Goal: Task Accomplishment & Management: Use online tool/utility

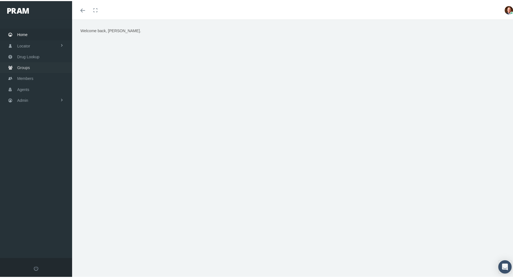
click at [25, 63] on span "Groups" at bounding box center [23, 66] width 13 height 11
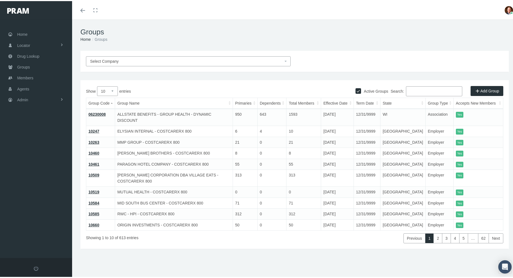
click at [414, 88] on input "Search:" at bounding box center [434, 90] width 56 height 10
paste input "730148MB"
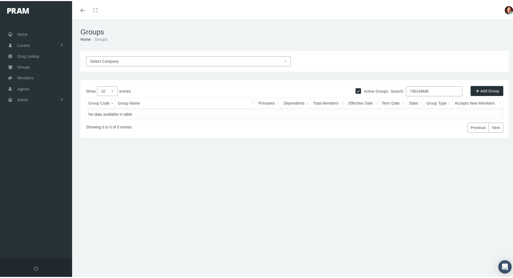
type input "730148MB"
click at [355, 88] on input "Active Groups" at bounding box center [358, 89] width 6 height 6
checkbox input "false"
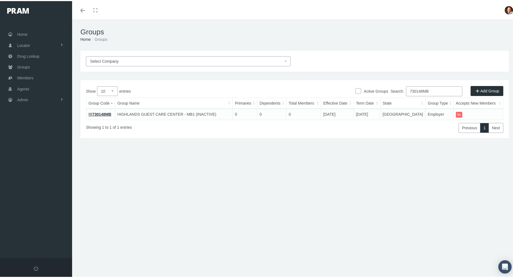
click at [422, 88] on input "730148MB" at bounding box center [434, 90] width 56 height 10
click at [437, 91] on input "730149MB" at bounding box center [434, 90] width 56 height 10
paste input "56"
click at [435, 91] on input "730156MB" at bounding box center [434, 90] width 56 height 10
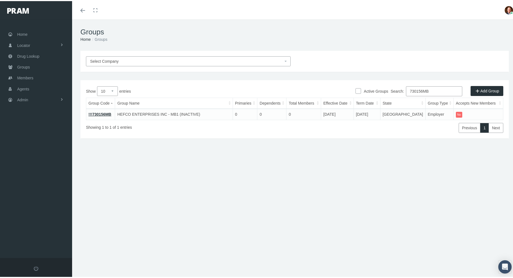
click at [435, 91] on input "730156MB" at bounding box center [434, 90] width 56 height 10
paste input "9"
click at [436, 87] on input "730159MB" at bounding box center [434, 90] width 56 height 10
paste input "65"
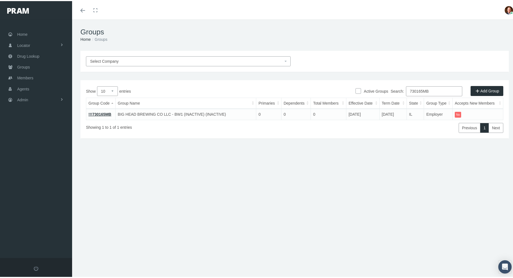
type input "730165MB"
click at [99, 111] on link "!!!730165MB" at bounding box center [99, 113] width 23 height 4
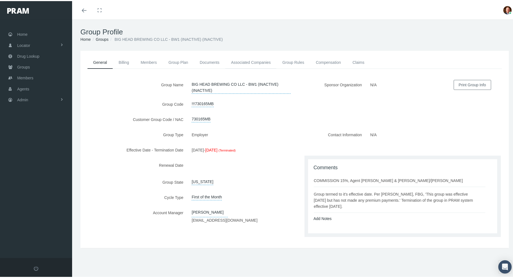
click at [246, 61] on link "Associated Companies" at bounding box center [250, 61] width 51 height 12
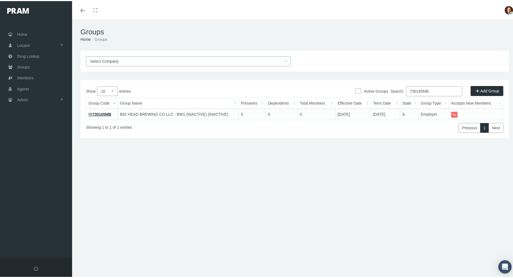
click at [439, 91] on input "730165MB" at bounding box center [434, 90] width 56 height 10
paste input "8"
click at [429, 88] on input "730168MB" at bounding box center [434, 90] width 56 height 10
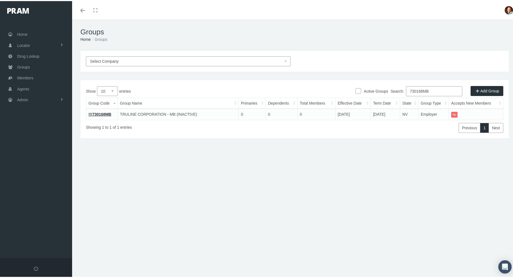
paste input "9LM"
type input "730169LM"
click at [99, 113] on link "730169LM" at bounding box center [97, 113] width 19 height 4
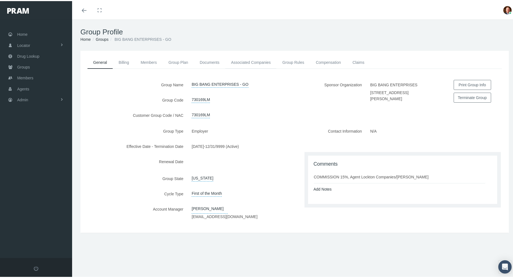
click at [256, 60] on link "Associated Companies" at bounding box center [250, 61] width 51 height 12
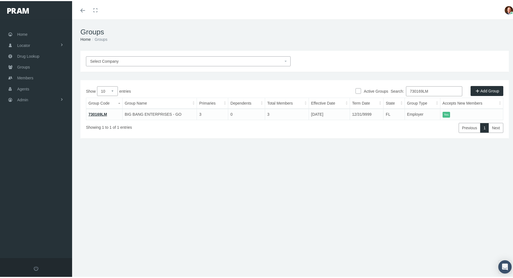
click at [437, 91] on input "730169LM" at bounding box center [434, 90] width 56 height 10
paste input "70MB"
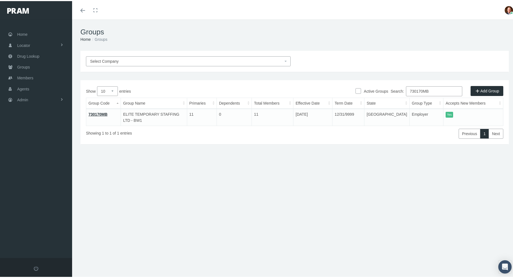
type input "730170MB"
click at [103, 113] on link "730170MB" at bounding box center [97, 113] width 19 height 4
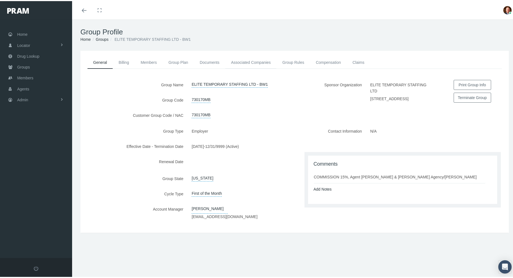
click at [248, 58] on link "Associated Companies" at bounding box center [250, 61] width 51 height 12
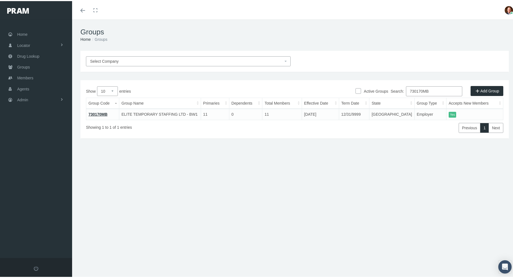
click at [437, 88] on input "730170MB" at bounding box center [434, 90] width 56 height 10
paste input "3"
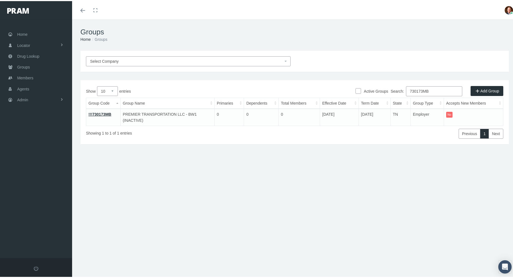
click at [432, 91] on input "730173MB" at bounding box center [434, 90] width 56 height 10
paste input "4LM"
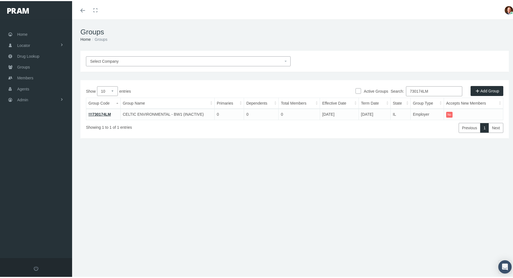
click at [437, 86] on input "730174LM" at bounding box center [434, 90] width 56 height 10
click at [436, 86] on input "730174LM" at bounding box center [434, 90] width 56 height 10
paste input "6MB"
type input "730176MB"
click at [106, 113] on link "730176MB" at bounding box center [97, 113] width 19 height 4
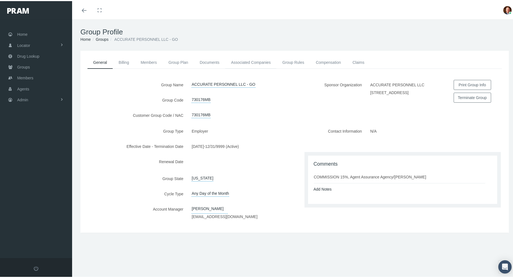
click at [251, 61] on link "Associated Companies" at bounding box center [250, 61] width 51 height 12
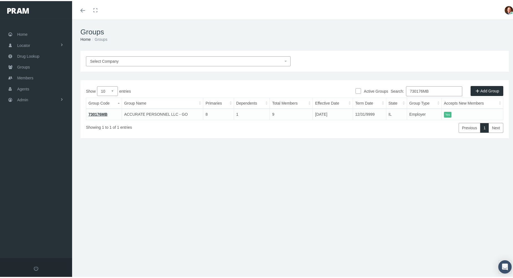
click at [433, 91] on input "730176MB" at bounding box center [434, 90] width 56 height 10
paste input "8"
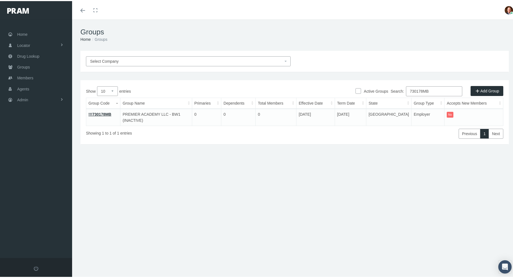
click at [437, 90] on input "730178MB" at bounding box center [434, 90] width 56 height 10
paste input "9"
click at [435, 90] on input "730179MB" at bounding box center [434, 90] width 56 height 10
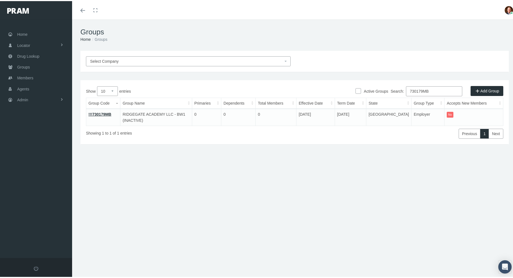
paste input "81"
click at [433, 90] on input "730181MB" at bounding box center [434, 90] width 56 height 10
paste input "3"
click at [436, 89] on input "730183MB" at bounding box center [434, 90] width 56 height 10
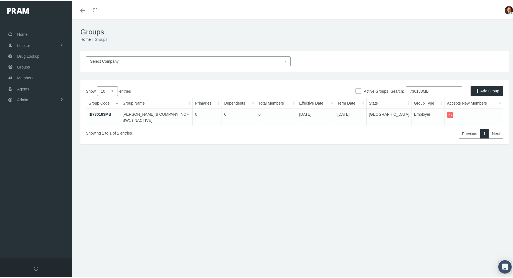
click at [436, 89] on input "730183MB" at bounding box center [434, 90] width 56 height 10
paste input "5"
click at [434, 91] on input "730185MB" at bounding box center [434, 90] width 56 height 10
paste input "91"
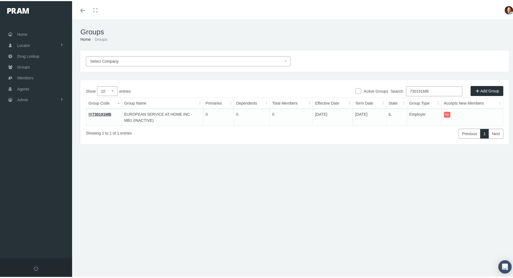
click at [421, 90] on input "730191MB" at bounding box center [434, 90] width 56 height 10
click at [436, 89] on input "730192MB" at bounding box center [434, 90] width 56 height 10
paste input "4"
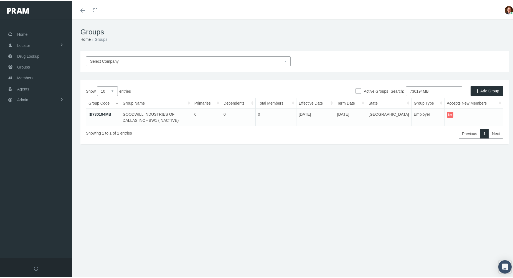
click at [438, 89] on input "730194MB" at bounding box center [434, 90] width 56 height 10
paste input "7"
click at [431, 90] on input "730197MB" at bounding box center [434, 90] width 56 height 10
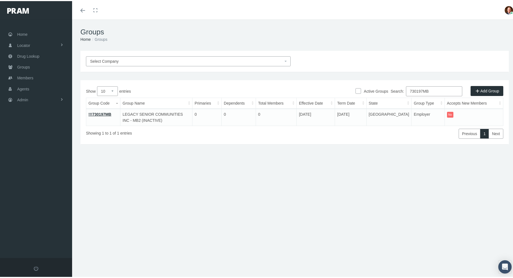
paste input "200"
click at [434, 89] on input "730200MB" at bounding box center [434, 90] width 56 height 10
paste input "1"
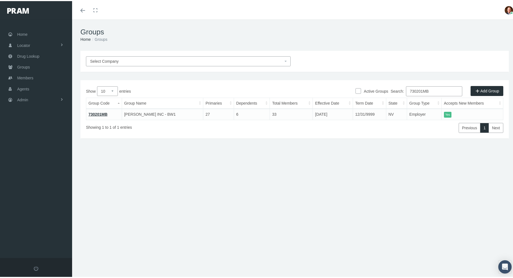
type input "730201MB"
click at [103, 113] on link "730201MB" at bounding box center [97, 113] width 19 height 4
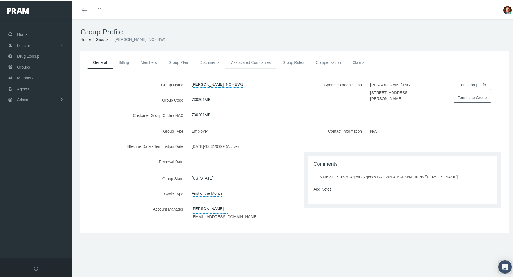
click at [253, 62] on link "Associated Companies" at bounding box center [250, 61] width 51 height 12
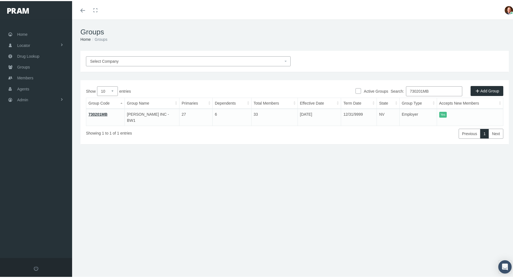
click at [434, 88] on input "730201MB" at bounding box center [434, 90] width 56 height 10
paste input "3"
type input "730203MB"
click at [95, 112] on link "730203MB" at bounding box center [97, 113] width 19 height 4
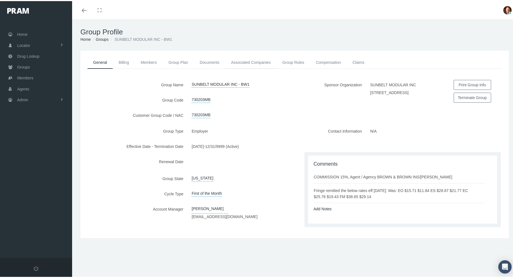
click at [249, 61] on link "Associated Companies" at bounding box center [250, 61] width 51 height 12
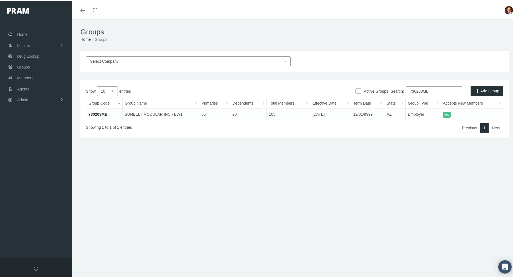
click at [440, 91] on input "730203MB" at bounding box center [434, 90] width 56 height 10
paste input "4"
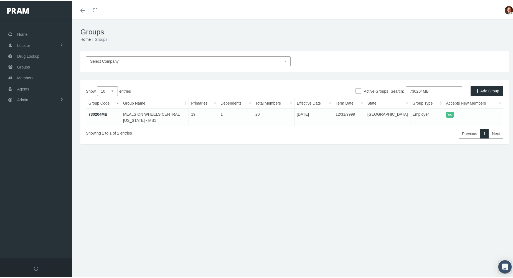
type input "730204MB"
click at [101, 111] on link "730204MB" at bounding box center [97, 113] width 19 height 4
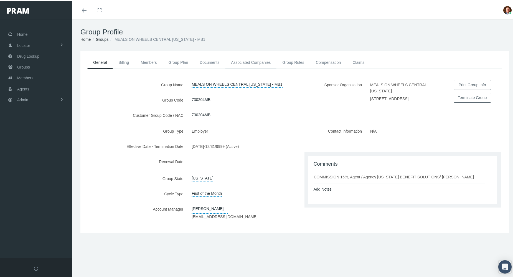
click at [258, 59] on link "Associated Companies" at bounding box center [250, 61] width 51 height 12
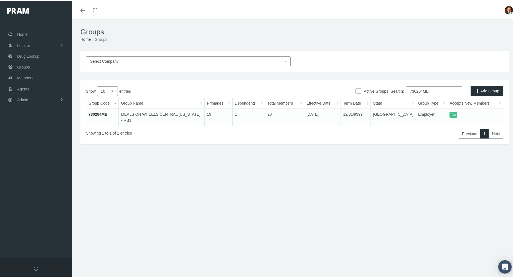
click at [437, 90] on input "730204MB" at bounding box center [434, 90] width 56 height 10
paste input "5"
type input "730205MB"
click at [103, 112] on link "730205MB" at bounding box center [97, 113] width 19 height 4
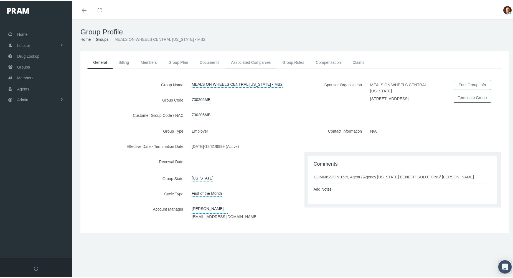
click at [250, 60] on link "Associated Companies" at bounding box center [250, 61] width 51 height 12
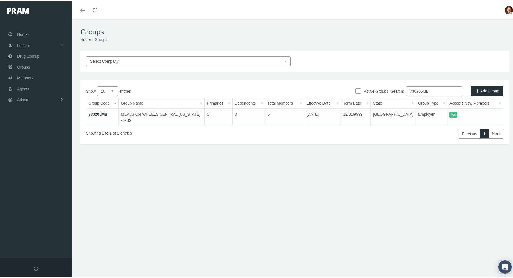
click at [436, 90] on input "730205MB" at bounding box center [434, 90] width 56 height 10
click at [437, 89] on input "730205MB" at bounding box center [434, 90] width 56 height 10
click at [98, 113] on link "730205MB" at bounding box center [97, 113] width 19 height 4
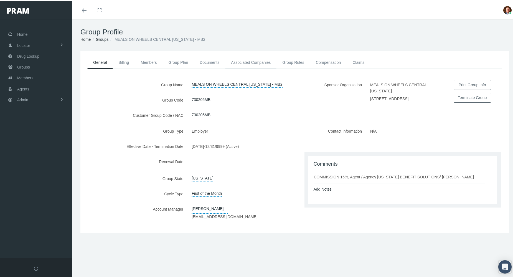
click at [244, 60] on link "Associated Companies" at bounding box center [250, 61] width 51 height 12
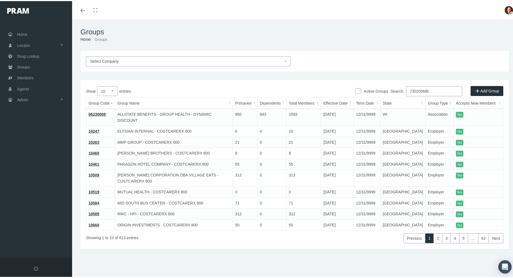
click at [431, 90] on input "730205MB" at bounding box center [434, 90] width 56 height 10
paste input "7"
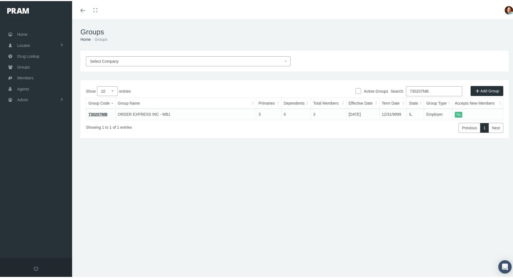
click at [432, 90] on input "730207MB" at bounding box center [434, 90] width 56 height 10
paste input "8"
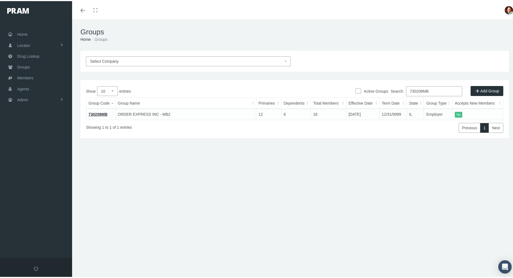
click at [436, 89] on input "730208MB" at bounding box center [434, 90] width 56 height 10
paste input "9"
click at [440, 90] on input "730209MB" at bounding box center [434, 90] width 56 height 10
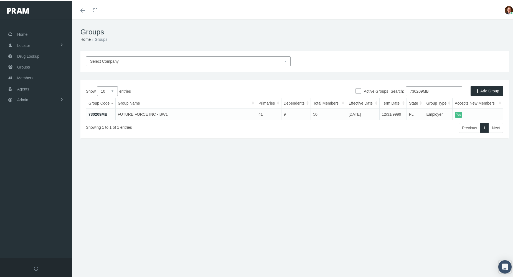
paste input "10"
click at [446, 89] on input "730210MB" at bounding box center [434, 90] width 56 height 10
paste input "3"
click at [435, 88] on input "730213MB" at bounding box center [434, 90] width 56 height 10
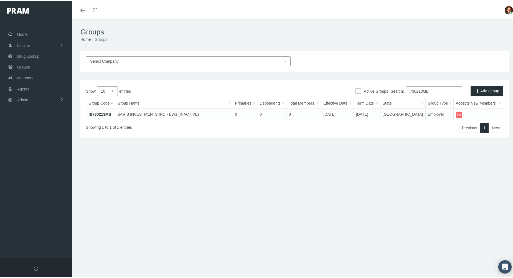
click at [435, 88] on input "730213MB" at bounding box center [434, 90] width 56 height 10
paste input "4"
click at [438, 89] on input "730214MB" at bounding box center [434, 90] width 56 height 10
paste input "6"
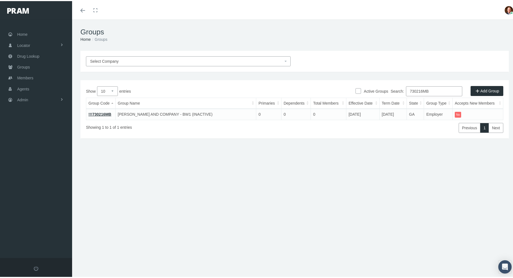
click at [440, 90] on input "730216MB" at bounding box center [434, 90] width 56 height 10
paste input "7"
type input "730217MB"
click at [104, 115] on link "730217MB" at bounding box center [97, 113] width 19 height 4
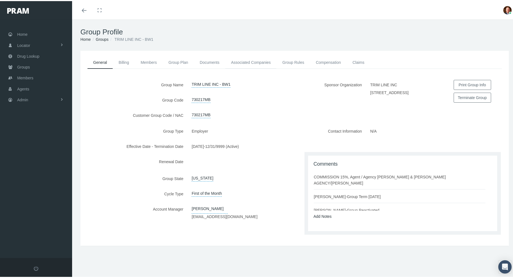
click at [246, 61] on link "Associated Companies" at bounding box center [250, 61] width 51 height 12
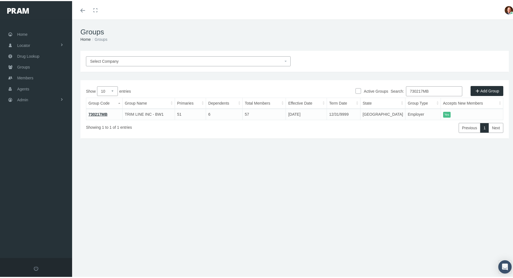
click at [434, 90] on input "730217MB" at bounding box center [434, 90] width 56 height 10
paste input "9"
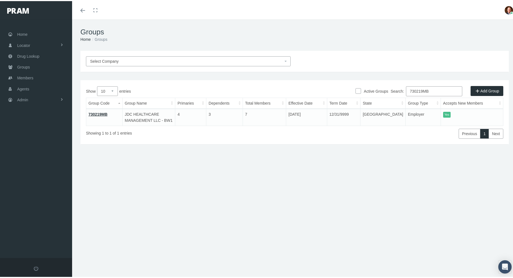
type input "730219MB"
click at [93, 112] on link "730219MB" at bounding box center [97, 113] width 19 height 4
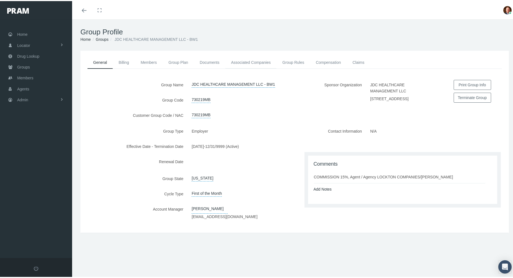
click at [250, 59] on link "Associated Companies" at bounding box center [250, 61] width 51 height 12
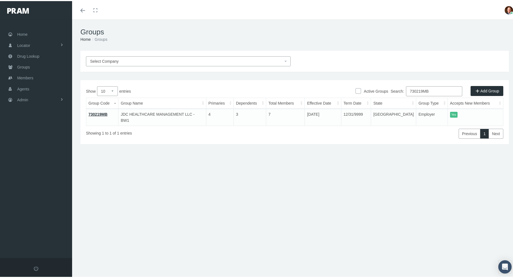
click at [445, 89] on input "730219MB" at bounding box center [434, 90] width 56 height 10
paste input "21"
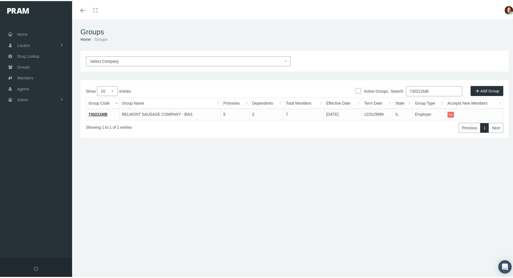
type input "730221MB"
click at [97, 112] on link "730221MB" at bounding box center [97, 113] width 19 height 4
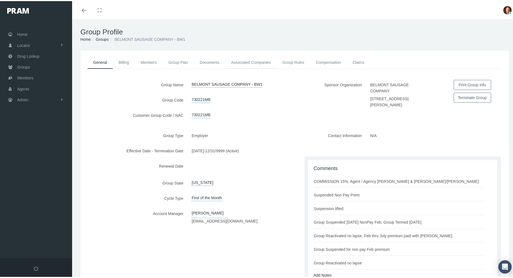
click at [251, 62] on link "Associated Companies" at bounding box center [250, 61] width 51 height 12
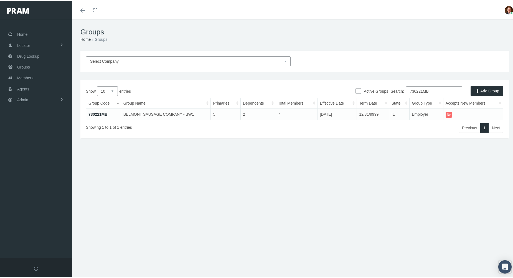
click at [436, 94] on input "730221MB" at bounding box center [434, 90] width 56 height 10
click at [436, 93] on input "730221MB" at bounding box center [434, 90] width 56 height 10
paste input "3"
type input "730223MB"
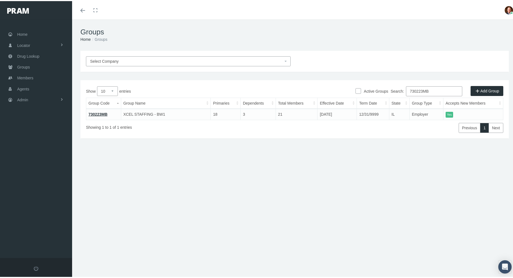
click at [98, 111] on link "730223MB" at bounding box center [97, 113] width 19 height 4
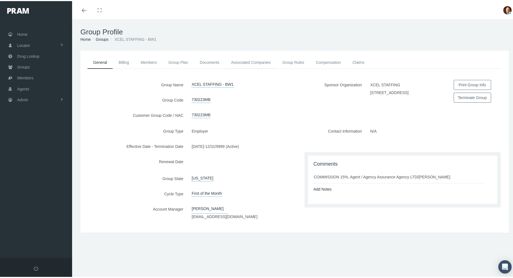
click at [245, 61] on link "Associated Companies" at bounding box center [250, 61] width 51 height 12
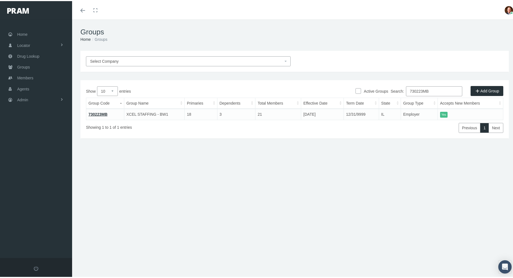
click at [442, 91] on input "730223MB" at bounding box center [434, 90] width 56 height 10
paste input "4"
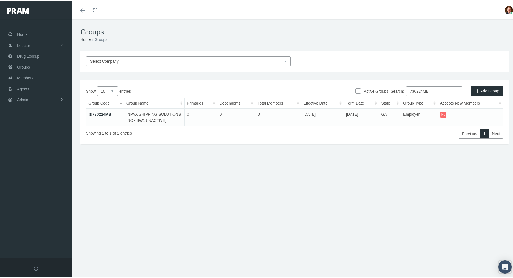
click at [430, 89] on input "730224MB" at bounding box center [434, 90] width 56 height 10
paste input "5"
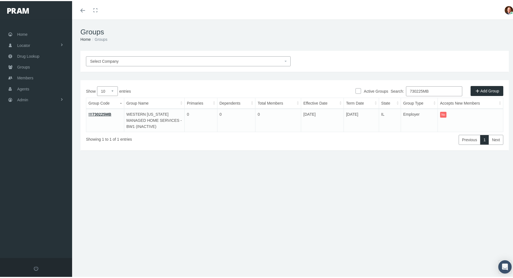
click at [436, 89] on input "730225MB" at bounding box center [434, 90] width 56 height 10
paste input "7"
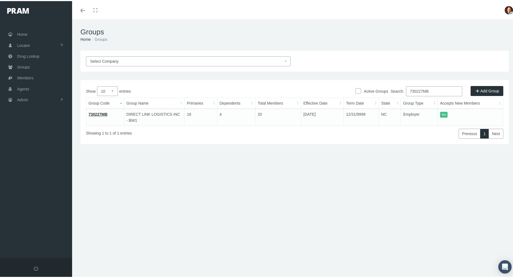
type input "730227MB"
click at [94, 113] on link "730227MB" at bounding box center [97, 113] width 19 height 4
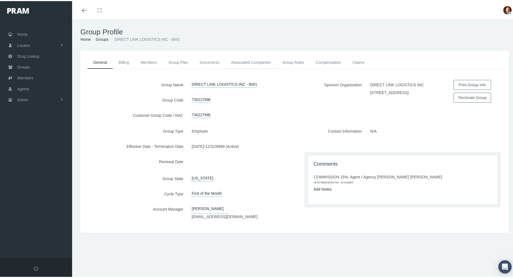
click at [249, 58] on link "Associated Companies" at bounding box center [250, 61] width 51 height 12
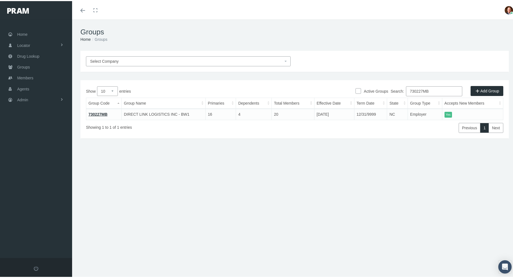
click at [441, 91] on input "730227MB" at bounding box center [434, 90] width 56 height 10
paste input "30"
click at [432, 90] on input "730230MB" at bounding box center [434, 90] width 56 height 10
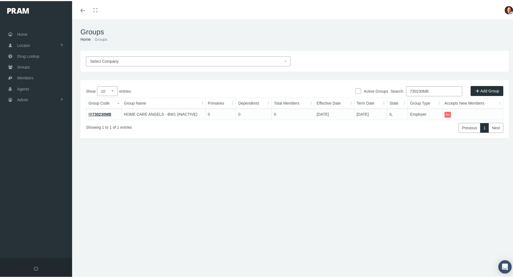
paste input "2"
click at [433, 90] on input "730232MB" at bounding box center [434, 90] width 56 height 10
paste input "3"
type input "730233MB"
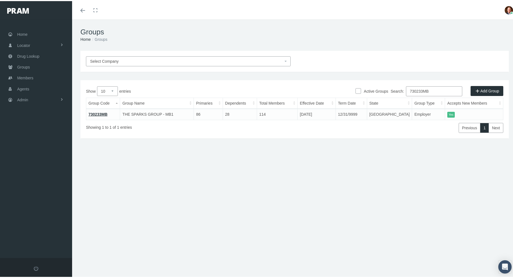
click at [97, 113] on link "730233MB" at bounding box center [97, 113] width 19 height 4
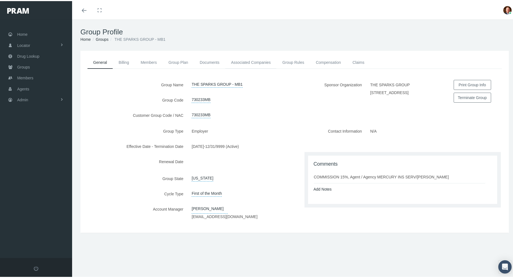
click at [247, 63] on link "Associated Companies" at bounding box center [250, 61] width 51 height 12
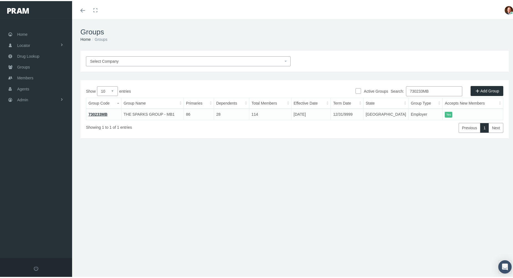
click at [435, 90] on input "730233MB" at bounding box center [434, 90] width 56 height 10
paste input "4"
click at [433, 91] on input "730234MB" at bounding box center [434, 90] width 56 height 10
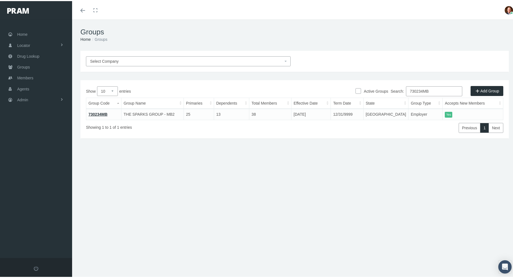
paste input "7"
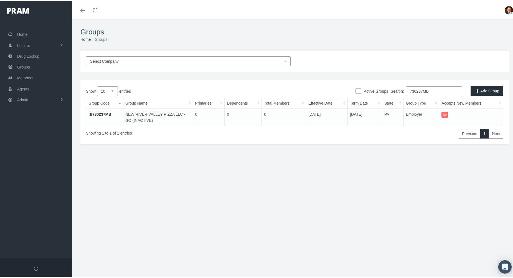
click at [421, 89] on input "730237MB" at bounding box center [434, 90] width 56 height 10
click at [437, 88] on input "730239MB" at bounding box center [434, 90] width 56 height 10
click at [434, 89] on input "730239MB" at bounding box center [434, 90] width 56 height 10
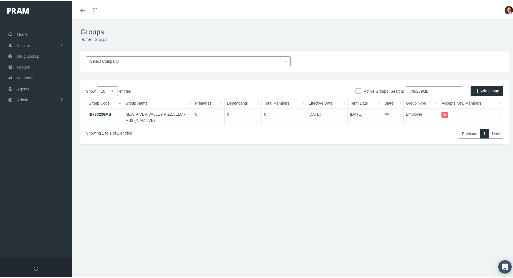
click at [434, 89] on input "730239MB" at bounding box center [434, 90] width 56 height 10
paste input "43"
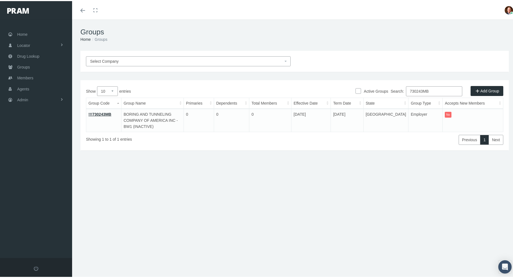
click at [432, 91] on input "730243MB" at bounding box center [434, 90] width 56 height 10
paste input "4LM"
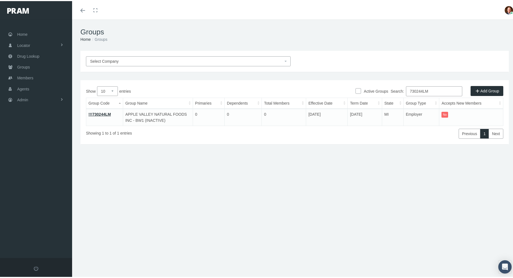
click at [438, 89] on input "730244LM" at bounding box center [434, 90] width 56 height 10
paste input "5MB"
type input "730245MB"
click at [96, 111] on link "730245MB" at bounding box center [97, 113] width 19 height 4
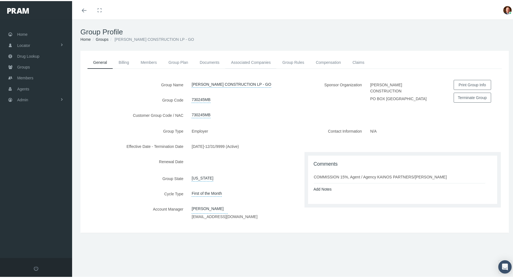
click at [234, 64] on link "Associated Companies" at bounding box center [250, 61] width 51 height 12
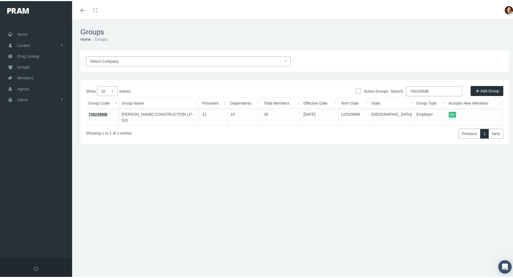
click at [438, 92] on input "730245MB" at bounding box center [434, 90] width 56 height 10
paste input "6"
type input "730246MB"
click at [98, 114] on link "730246MB" at bounding box center [97, 113] width 19 height 4
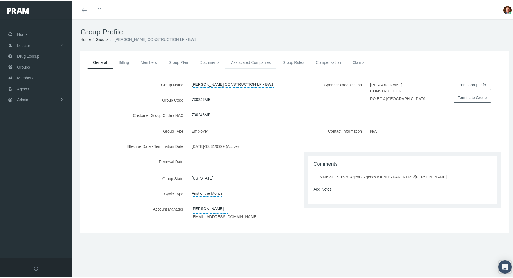
click at [258, 61] on link "Associated Companies" at bounding box center [250, 61] width 51 height 12
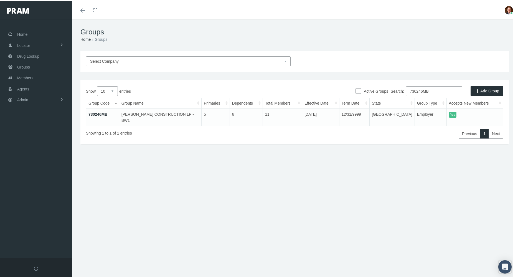
click at [439, 92] on input "730246MB" at bounding box center [434, 90] width 56 height 10
paste input "50"
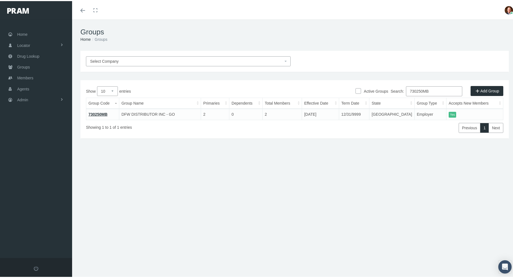
type input "730250MB"
click at [101, 112] on link "730250MB" at bounding box center [97, 113] width 19 height 4
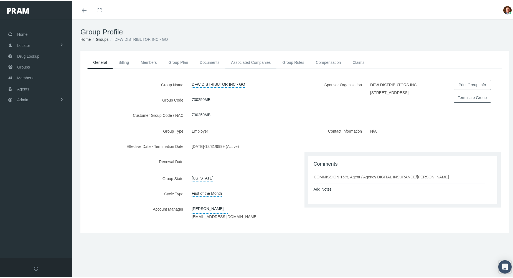
click at [239, 60] on link "Associated Companies" at bounding box center [250, 61] width 51 height 12
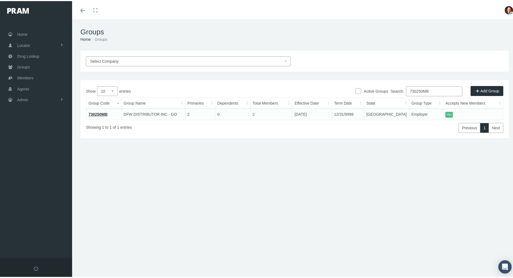
click at [435, 89] on input "730250MB" at bounding box center [434, 90] width 56 height 10
paste input "1"
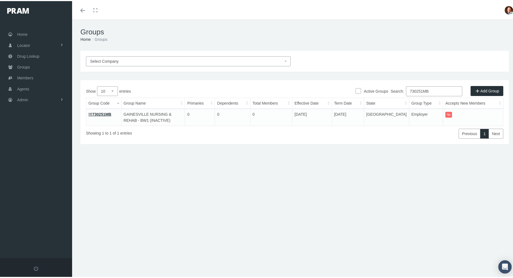
click at [441, 89] on input "730251MB" at bounding box center [434, 90] width 56 height 10
paste input "2"
click at [440, 91] on input "730252MB" at bounding box center [434, 90] width 56 height 10
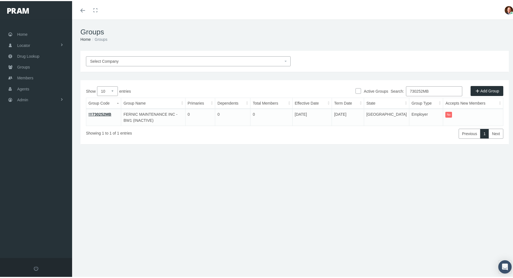
paste input "4"
type input "730254MB"
click at [95, 110] on td "730254MB" at bounding box center [104, 115] width 37 height 17
click at [95, 113] on link "730254MB" at bounding box center [97, 113] width 19 height 4
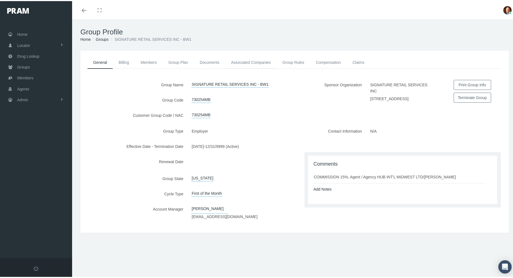
click at [238, 58] on link "Associated Companies" at bounding box center [250, 61] width 51 height 12
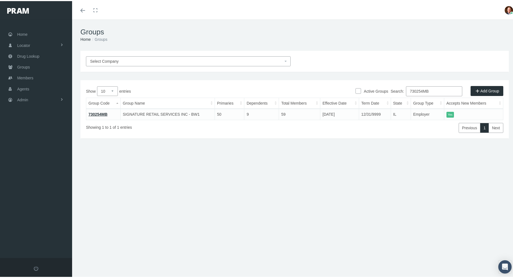
click at [437, 92] on input "730254MB" at bounding box center [434, 90] width 56 height 10
paste input "5"
click at [438, 91] on input "730255MB" at bounding box center [434, 90] width 56 height 10
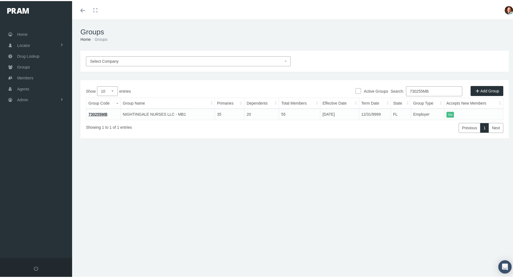
paste input "7"
click at [441, 93] on input "730257MB" at bounding box center [434, 90] width 56 height 10
paste input "8LM"
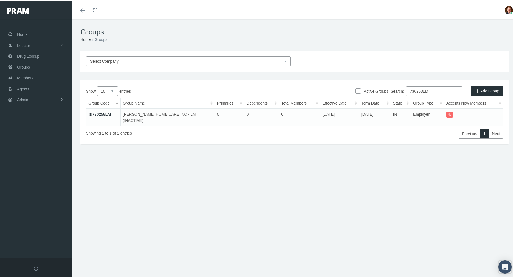
click at [422, 90] on input "730258LM" at bounding box center [434, 90] width 56 height 10
click at [423, 91] on input "730258LM" at bounding box center [434, 90] width 56 height 10
click at [432, 89] on input "730259LM" at bounding box center [434, 90] width 56 height 10
paste input "60MB"
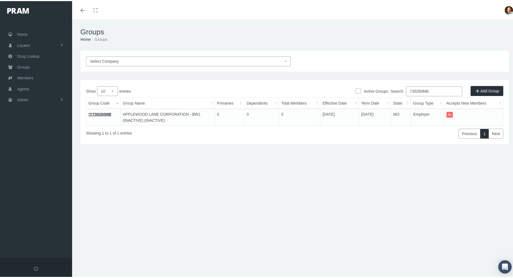
click at [439, 89] on input "730260MB" at bounding box center [434, 90] width 56 height 10
click at [440, 89] on input "730260MB" at bounding box center [434, 90] width 56 height 10
paste input "493"
type input "730493MB"
click at [103, 111] on link "730493MB" at bounding box center [97, 113] width 19 height 4
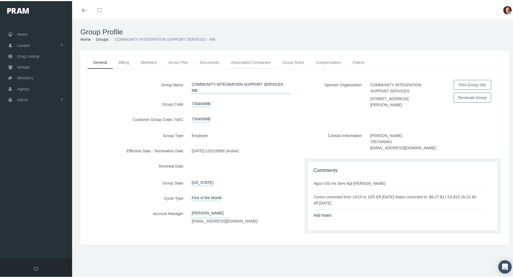
click at [250, 60] on link "Associated Companies" at bounding box center [250, 61] width 51 height 12
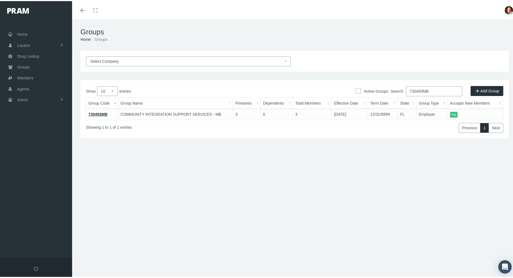
click at [432, 91] on input "730493MB" at bounding box center [434, 90] width 56 height 10
paste input "80102"
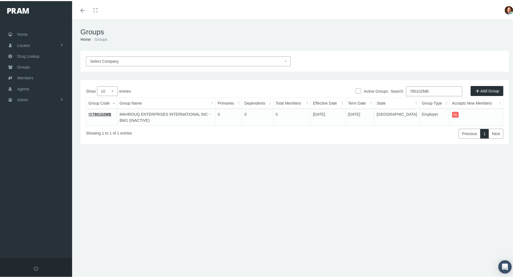
click at [439, 89] on input "780102MB" at bounding box center [434, 90] width 56 height 10
paste input "6"
click at [431, 90] on input "780106MB" at bounding box center [434, 90] width 56 height 10
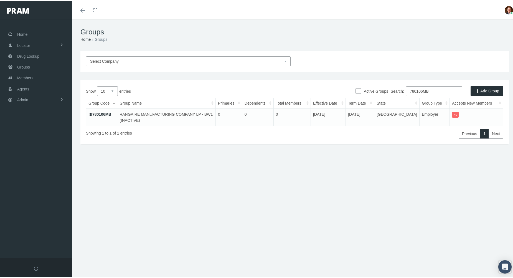
paste input "40"
click at [435, 90] on input "780140MB" at bounding box center [434, 90] width 56 height 10
paste input "2"
click at [435, 91] on input "780142MB" at bounding box center [434, 90] width 56 height 10
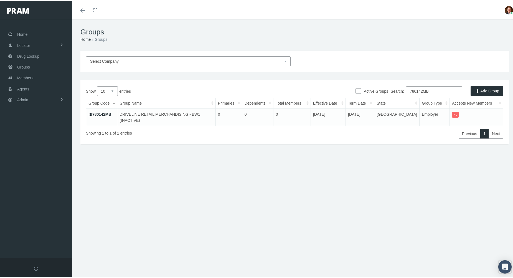
click at [435, 91] on input "780142MB" at bounding box center [434, 90] width 56 height 10
paste input "5"
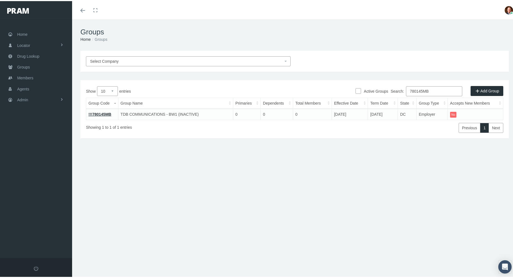
click at [434, 90] on input "780145MB" at bounding box center [434, 90] width 56 height 10
click at [442, 85] on input "780145MB" at bounding box center [434, 90] width 56 height 10
click at [442, 86] on input "780145MB" at bounding box center [434, 90] width 56 height 10
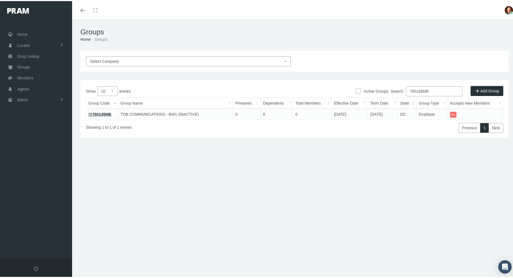
paste input "4"
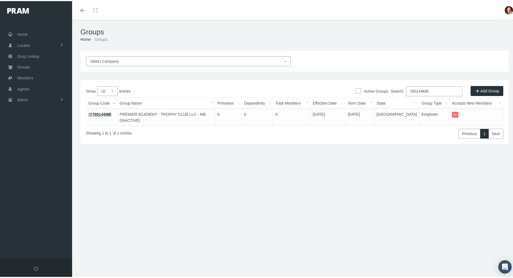
click at [438, 91] on input "780144MB" at bounding box center [434, 90] width 56 height 10
paste input "9"
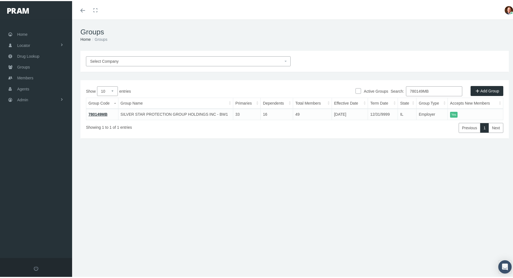
type input "780149MB"
click at [99, 112] on link "780149MB" at bounding box center [97, 113] width 19 height 4
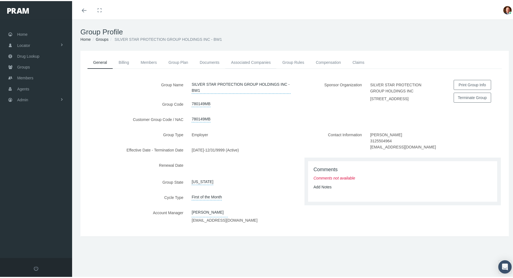
click at [240, 62] on link "Associated Companies" at bounding box center [250, 61] width 51 height 12
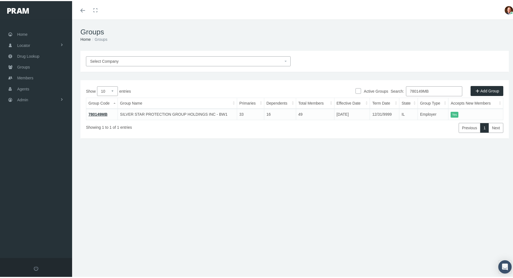
click at [435, 89] on input "780149MB" at bounding box center [434, 90] width 56 height 10
paste input "207"
type input "780207MB"
click at [94, 111] on link "780207MB" at bounding box center [97, 113] width 19 height 4
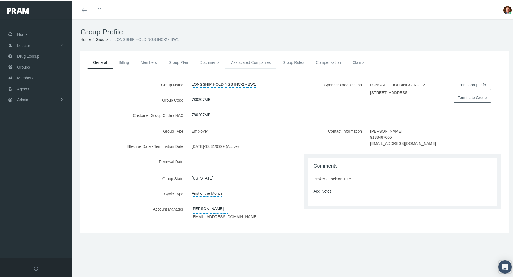
click at [250, 64] on link "Associated Companies" at bounding box center [250, 61] width 51 height 12
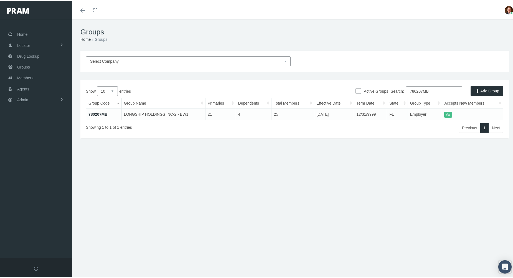
click at [442, 93] on input "780207MB" at bounding box center [434, 90] width 56 height 10
paste input "800834819RX"
click at [438, 89] on input "800834819RX" at bounding box center [434, 90] width 56 height 10
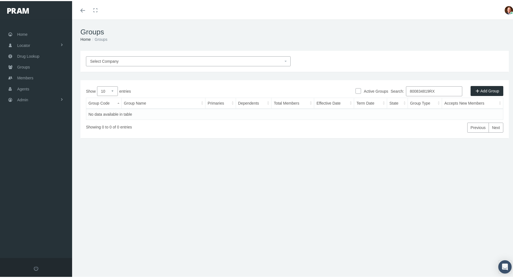
click at [438, 89] on input "800834819RX" at bounding box center [434, 90] width 56 height 10
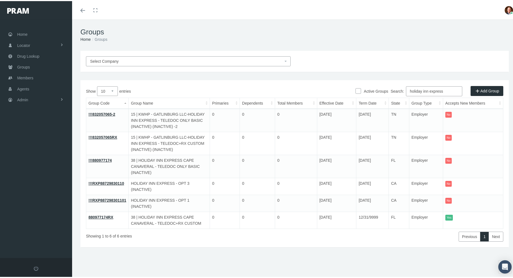
type input "holiday inn express"
click at [98, 159] on link "!!!880977174" at bounding box center [99, 159] width 23 height 4
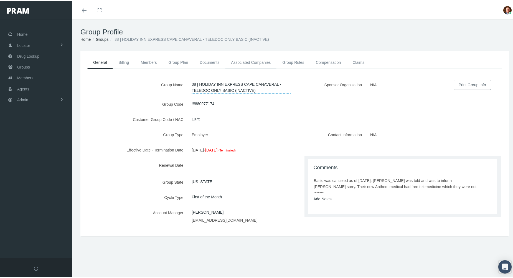
click at [248, 61] on link "Associated Companies" at bounding box center [250, 61] width 51 height 12
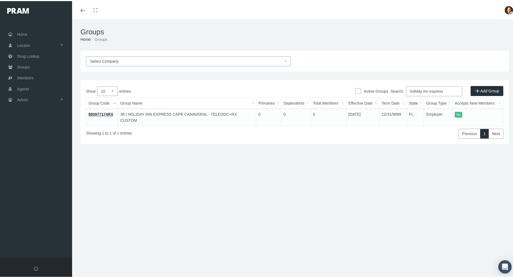
click at [448, 91] on input "holiday inn express" at bounding box center [434, 90] width 56 height 10
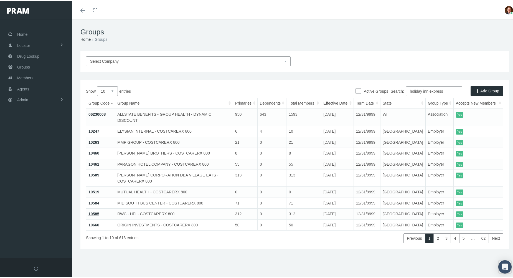
click at [448, 90] on input "holiday inn express" at bounding box center [434, 90] width 56 height 10
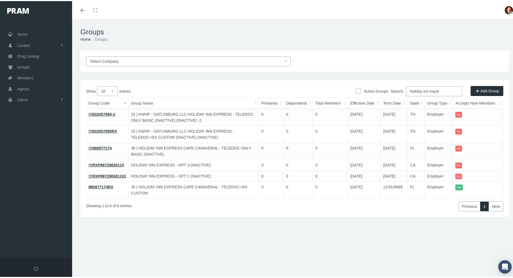
type input "holiday inn expre"
click at [94, 186] on link "880977174RX" at bounding box center [100, 185] width 25 height 4
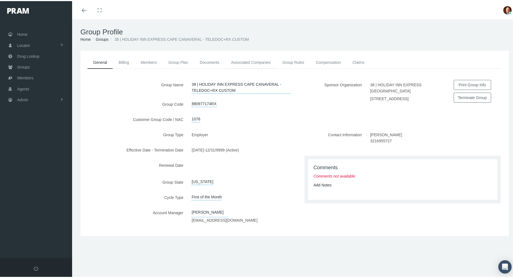
click at [236, 64] on link "Associated Companies" at bounding box center [250, 61] width 51 height 12
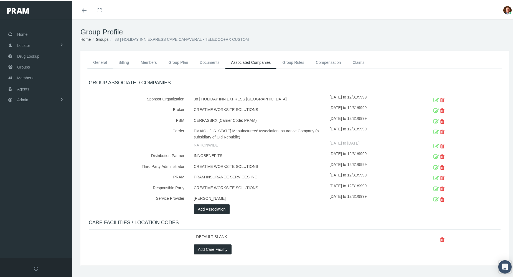
click at [98, 61] on link "General" at bounding box center [99, 61] width 25 height 12
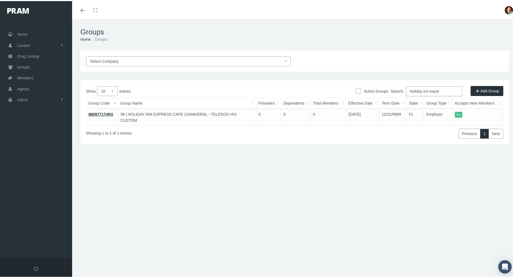
click at [445, 91] on input "holiday inn expre" at bounding box center [434, 90] width 56 height 10
paste input "921085857RX"
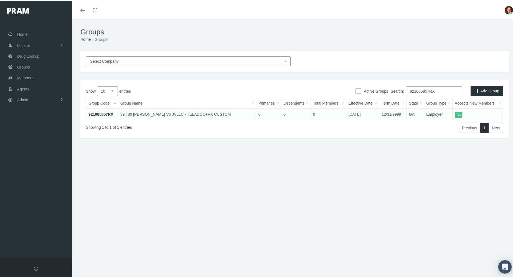
type input "921085857RX"
click at [97, 112] on link "921085857RX" at bounding box center [100, 113] width 25 height 4
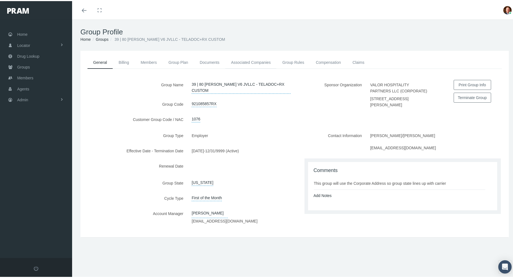
click at [246, 58] on link "Associated Companies" at bounding box center [250, 61] width 51 height 12
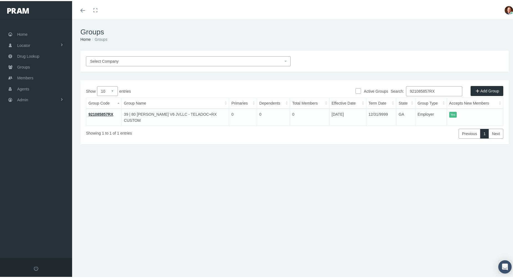
click at [443, 91] on input "921085857RX" at bounding box center [434, 90] width 56 height 10
paste input "APITRNT3"
click at [437, 90] on input "APITRNT3" at bounding box center [434, 90] width 56 height 10
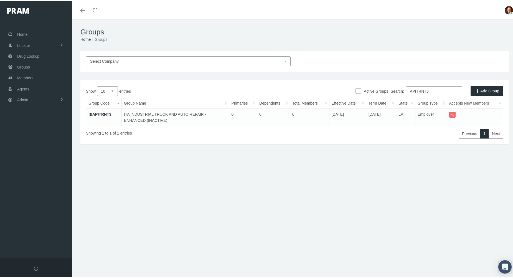
paste input "WE"
click at [439, 89] on input "APWERNT3" at bounding box center [434, 90] width 56 height 10
paste input "WA002"
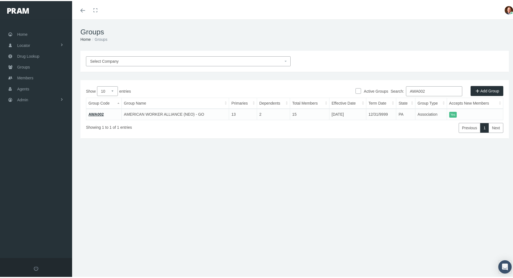
type input "AWA002"
click at [94, 114] on link "AWA002" at bounding box center [95, 113] width 15 height 4
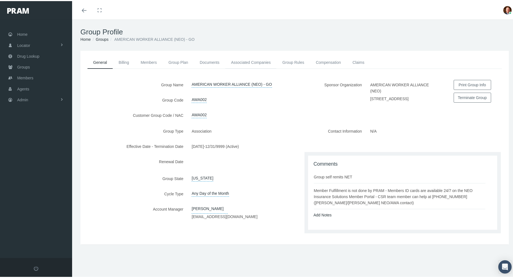
click at [260, 62] on link "Associated Companies" at bounding box center [250, 61] width 51 height 12
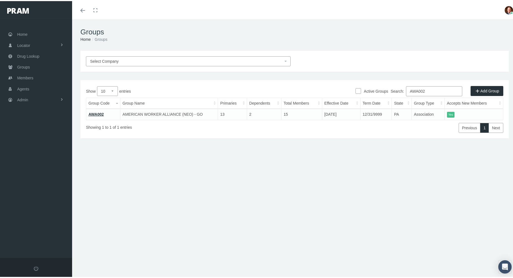
click at [435, 89] on input "AWA002" at bounding box center [434, 90] width 56 height 10
paste input "CWCMRNT1"
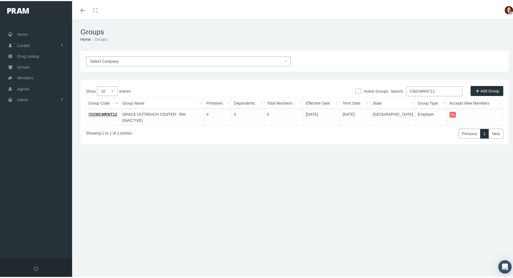
click at [448, 88] on input "CWCMRNT12" at bounding box center [434, 90] width 56 height 10
paste input "GO06551"
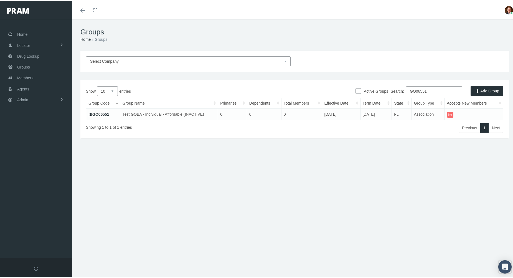
type input "GO06551"
click at [102, 112] on link "!!!GO06551" at bounding box center [98, 113] width 21 height 4
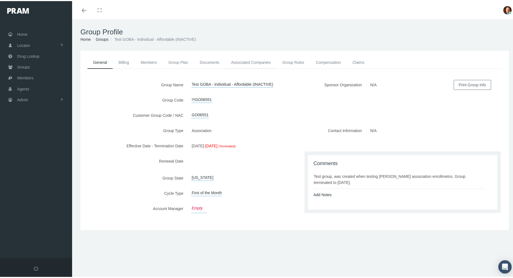
click at [244, 61] on link "Associated Companies" at bounding box center [250, 61] width 51 height 12
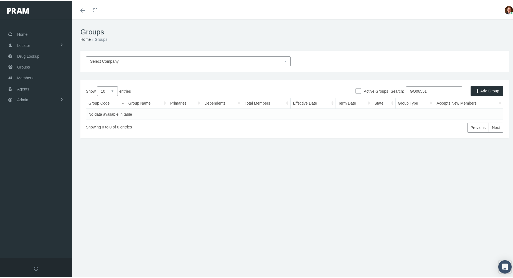
click at [437, 91] on input "GO06551" at bounding box center [434, 90] width 56 height 10
paste input "H2ABREB"
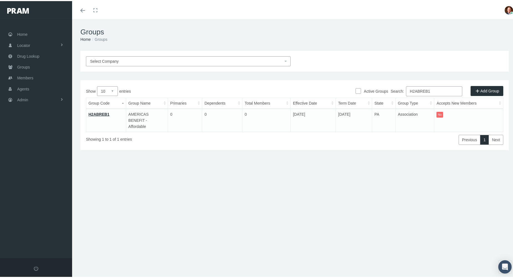
click at [435, 88] on input "H2ABREB1" at bounding box center [434, 90] width 56 height 10
paste input "2"
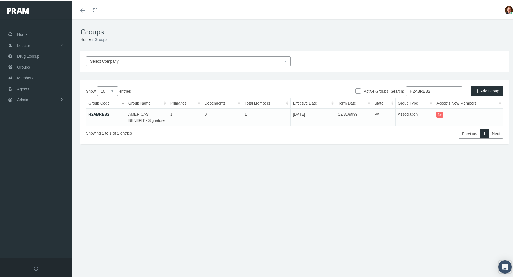
type input "H2ABREB2"
click at [99, 112] on link "H2ABREB2" at bounding box center [98, 113] width 21 height 4
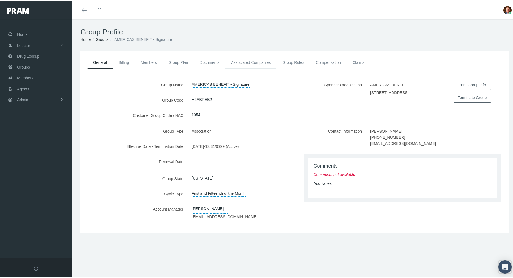
click at [237, 61] on link "Associated Companies" at bounding box center [250, 61] width 51 height 12
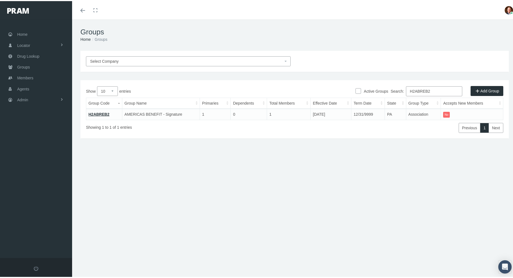
click at [434, 91] on input "H2ABREB2" at bounding box center [434, 90] width 56 height 10
click at [434, 90] on input "H2ABREB2" at bounding box center [434, 90] width 56 height 10
paste input "4"
click at [445, 86] on input "H2ABREB4" at bounding box center [434, 90] width 56 height 10
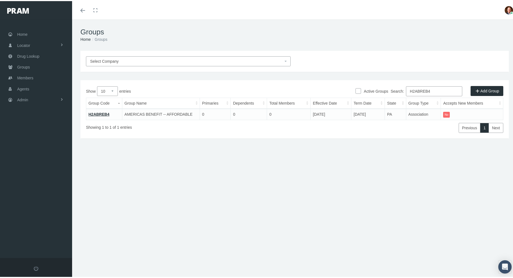
click at [445, 86] on input "H2ABREB4" at bounding box center [434, 90] width 56 height 10
paste input "5"
type input "H2ABREB5"
click at [95, 114] on link "H2ABREB5" at bounding box center [98, 113] width 21 height 4
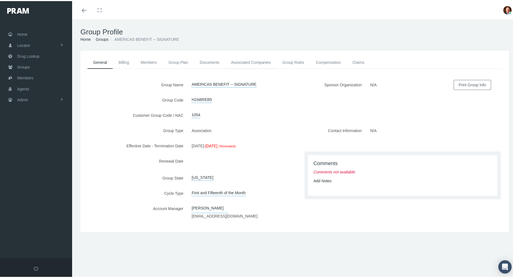
click at [243, 60] on link "Associated Companies" at bounding box center [250, 61] width 51 height 12
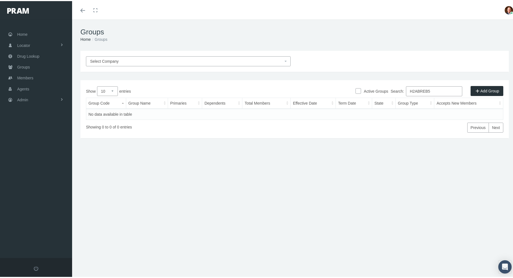
click at [436, 89] on input "H2ABREB5" at bounding box center [434, 90] width 56 height 10
paste input "6"
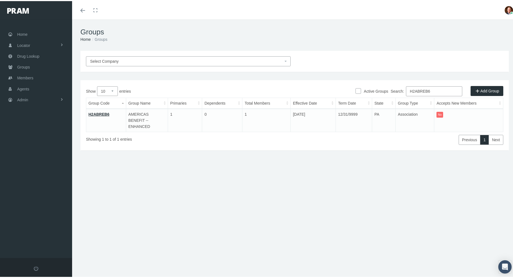
type input "H2ABREB6"
click at [101, 114] on link "H2ABREB6" at bounding box center [98, 113] width 21 height 4
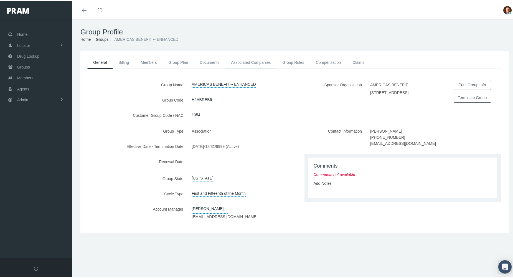
click at [248, 63] on link "Associated Companies" at bounding box center [250, 61] width 51 height 12
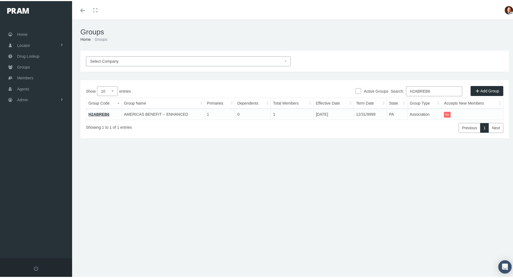
click at [439, 88] on input "H2ABREB6" at bounding box center [434, 90] width 56 height 10
paste input "LIREB1"
type input "H2LIREB1"
click at [93, 113] on link "H2LIREB1" at bounding box center [97, 113] width 19 height 4
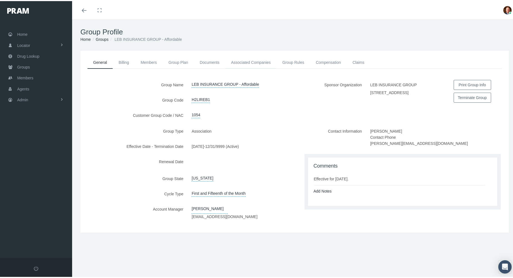
click at [237, 61] on link "Associated Companies" at bounding box center [250, 61] width 51 height 12
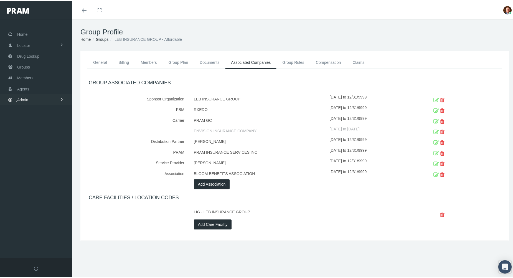
click at [22, 97] on span "Admin" at bounding box center [22, 98] width 11 height 11
click at [34, 218] on span "Reports" at bounding box center [30, 222] width 14 height 9
click at [28, 229] on span "Reports" at bounding box center [29, 233] width 14 height 9
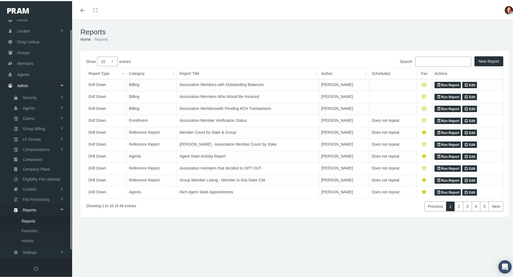
scroll to position [19, 0]
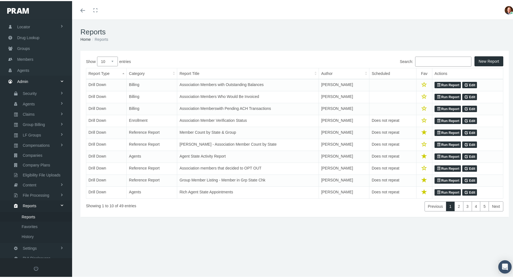
click at [114, 60] on select "10 25 50 100" at bounding box center [107, 60] width 21 height 10
select select "100"
click at [97, 55] on select "10 25 50 100" at bounding box center [107, 60] width 21 height 10
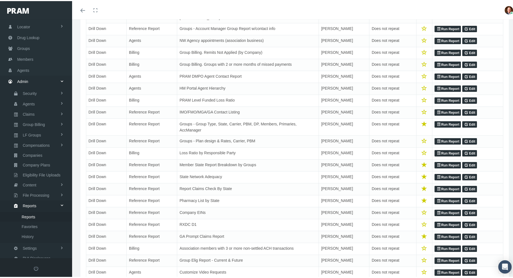
scroll to position [249, 0]
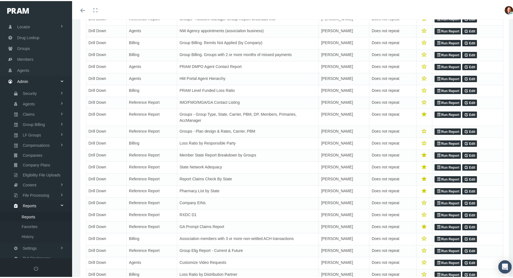
click at [439, 215] on link "Run Report" at bounding box center [447, 214] width 26 height 7
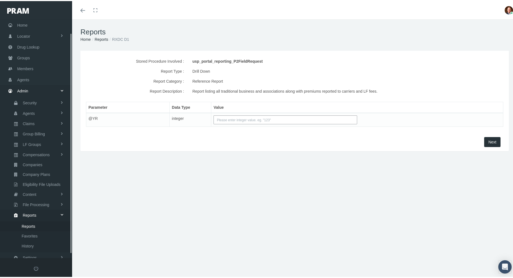
scroll to position [19, 0]
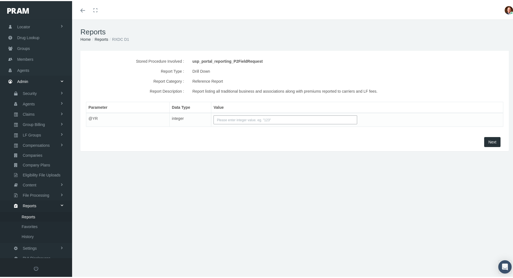
click at [235, 119] on input "text" at bounding box center [285, 118] width 144 height 9
type input "2"
click at [298, 119] on input "text" at bounding box center [285, 118] width 144 height 9
click at [488, 140] on span "Next" at bounding box center [492, 141] width 8 height 4
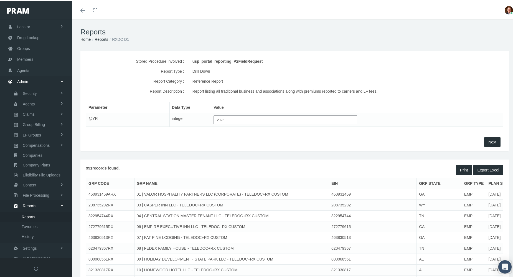
click at [482, 170] on button "Export Excel" at bounding box center [488, 169] width 30 height 10
click at [466, 10] on div "File downloaded successfully." at bounding box center [483, 11] width 59 height 14
click at [482, 170] on span "Export Excel" at bounding box center [488, 169] width 22 height 4
click at [492, 30] on h1 "Reports" at bounding box center [294, 31] width 428 height 9
click at [227, 118] on input "2025" at bounding box center [285, 118] width 144 height 9
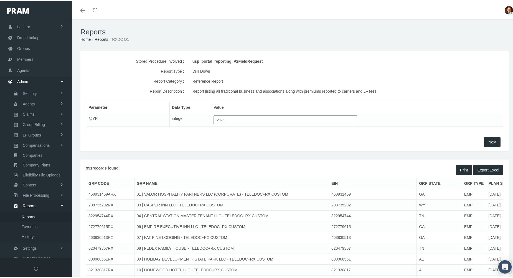
click at [227, 118] on input "2025" at bounding box center [285, 118] width 144 height 9
type input "2024"
click at [492, 139] on button "Next" at bounding box center [492, 141] width 16 height 10
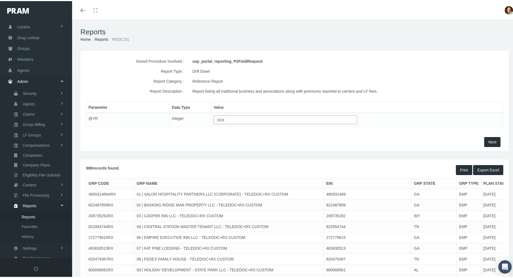
click at [483, 168] on span "Export Excel" at bounding box center [488, 169] width 22 height 4
click at [465, 10] on div "File downloaded successfully." at bounding box center [483, 11] width 59 height 14
